Goal: Transaction & Acquisition: Purchase product/service

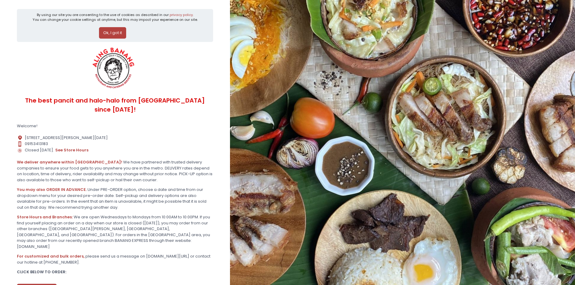
click at [112, 35] on button "Ok, I got it" at bounding box center [112, 32] width 27 height 11
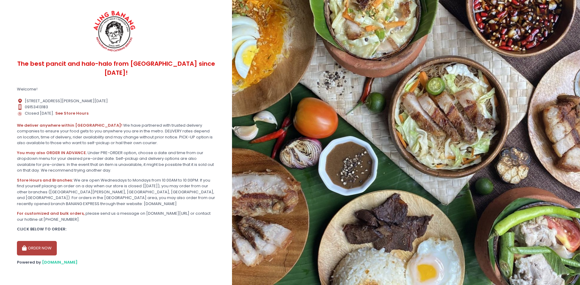
click at [41, 241] on button "ORDER NOW" at bounding box center [37, 248] width 40 height 14
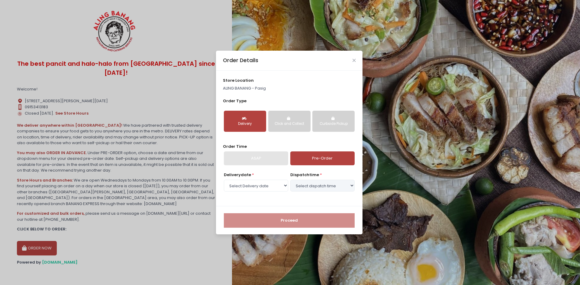
click at [328, 161] on link "Pre-Order" at bounding box center [322, 159] width 64 height 14
click at [248, 190] on select "Select Delivery date [DATE] [DATE] [DATE] [DATE] [DATE] [DATE] [DATE] [DATE] [D…" at bounding box center [256, 185] width 64 height 11
click at [263, 183] on select "Select Delivery date [DATE] [DATE] [DATE] [DATE] [DATE] [DATE] [DATE] [DATE] [D…" at bounding box center [256, 185] width 64 height 11
select select "[DATE]"
click at [224, 180] on select "Select Delivery date [DATE] [DATE] [DATE] [DATE] [DATE] [DATE] [DATE] [DATE] [D…" at bounding box center [256, 185] width 64 height 11
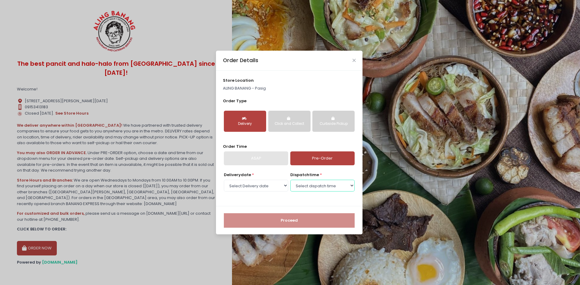
click at [329, 185] on select "Select dispatch time 10:00 AM - 10:30 AM 10:30 AM - 11:00 AM 11:00 AM - 11:30 A…" at bounding box center [322, 185] width 64 height 11
select select "15:00"
click at [290, 180] on select "Select dispatch time 10:00 AM - 10:30 AM 10:30 AM - 11:00 AM 11:00 AM - 11:30 A…" at bounding box center [322, 185] width 64 height 11
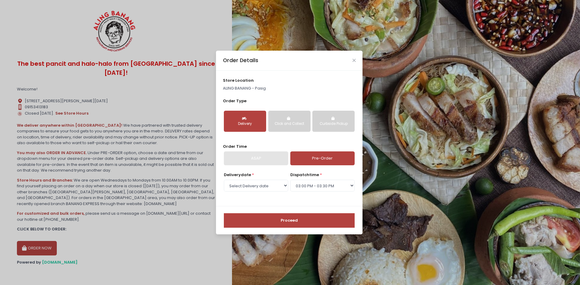
click at [282, 214] on button "Proceed" at bounding box center [289, 221] width 131 height 14
